Goal: Information Seeking & Learning: Learn about a topic

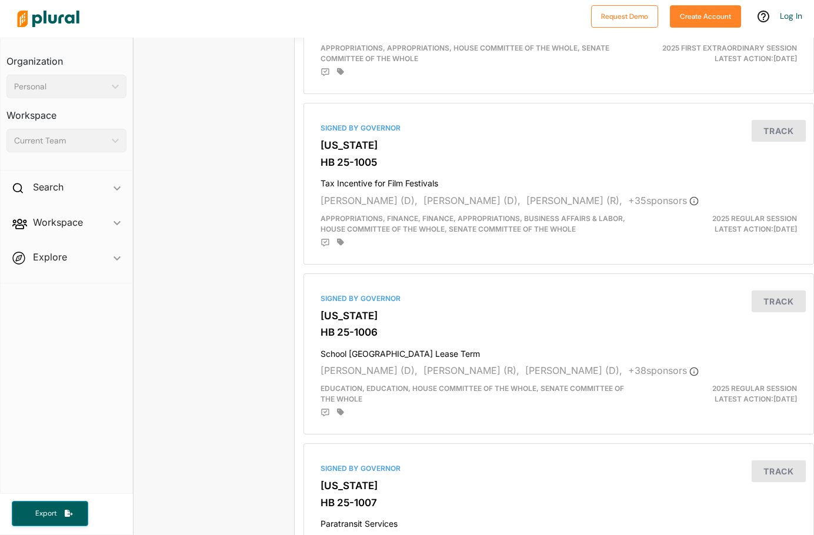
scroll to position [1411, 0]
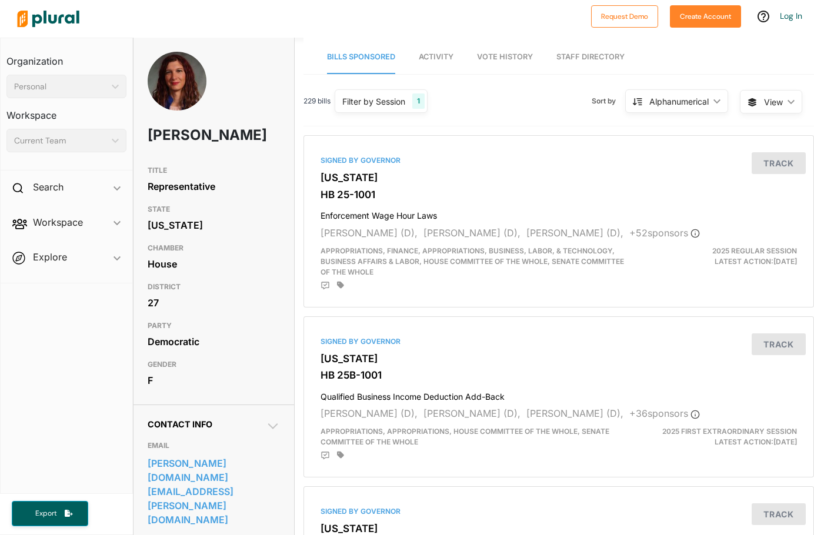
click at [477, 107] on div "229 bills Filter by Session 1 Filter by Session close Current Sessions Colorado…" at bounding box center [558, 106] width 510 height 41
